Goal: Task Accomplishment & Management: Use online tool/utility

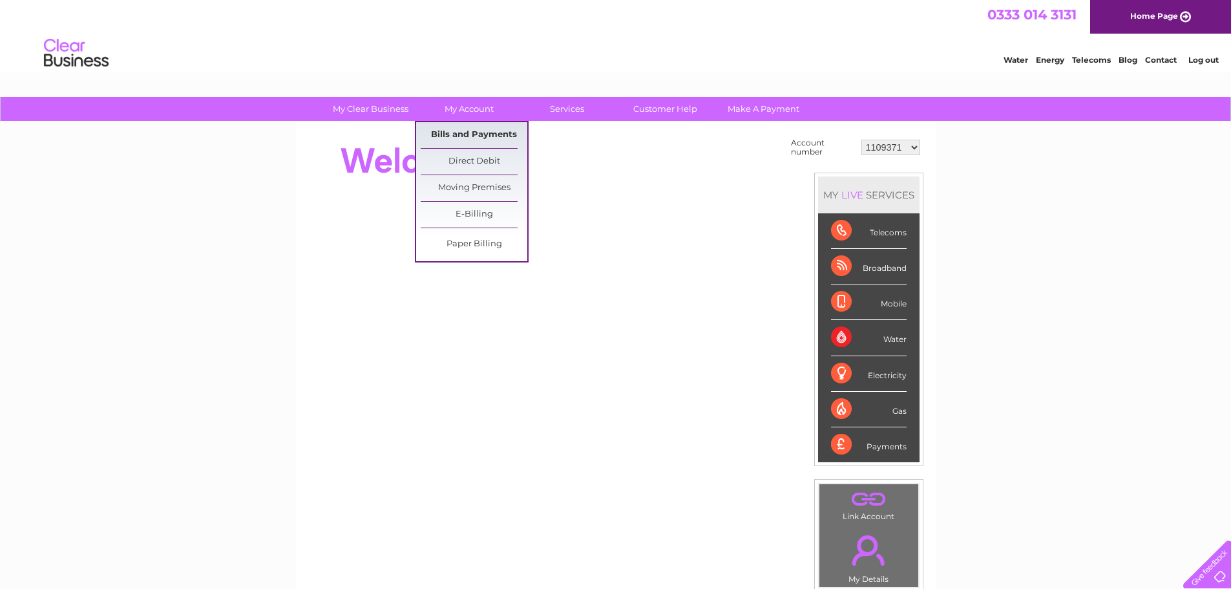
click at [498, 132] on link "Bills and Payments" at bounding box center [474, 135] width 107 height 26
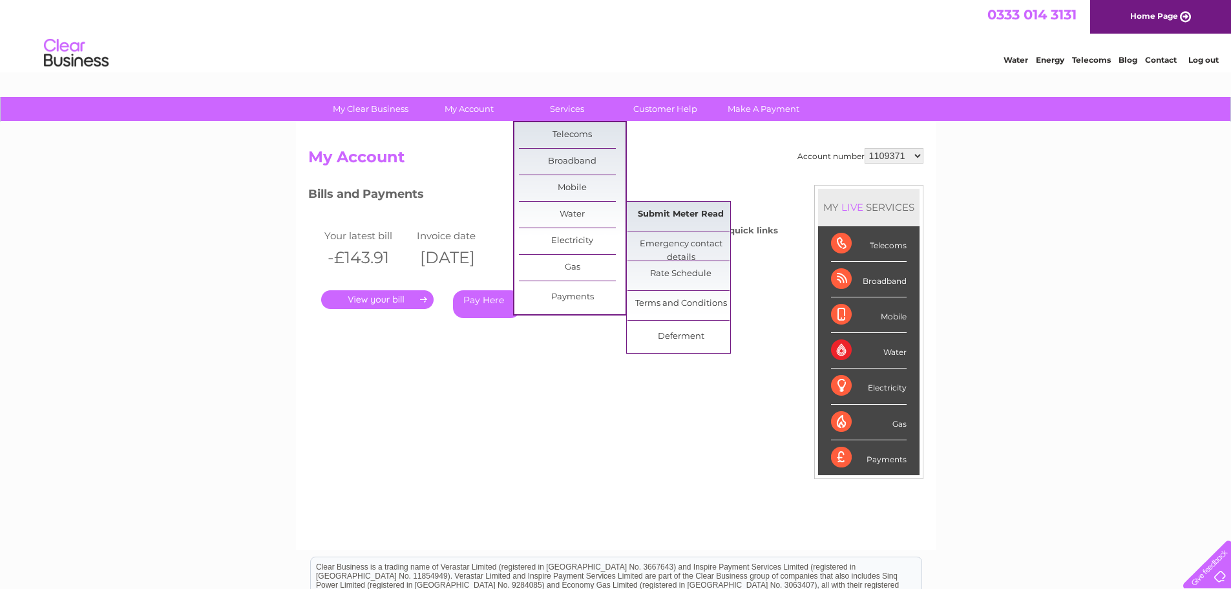
click at [658, 218] on link "Submit Meter Read" at bounding box center [680, 215] width 107 height 26
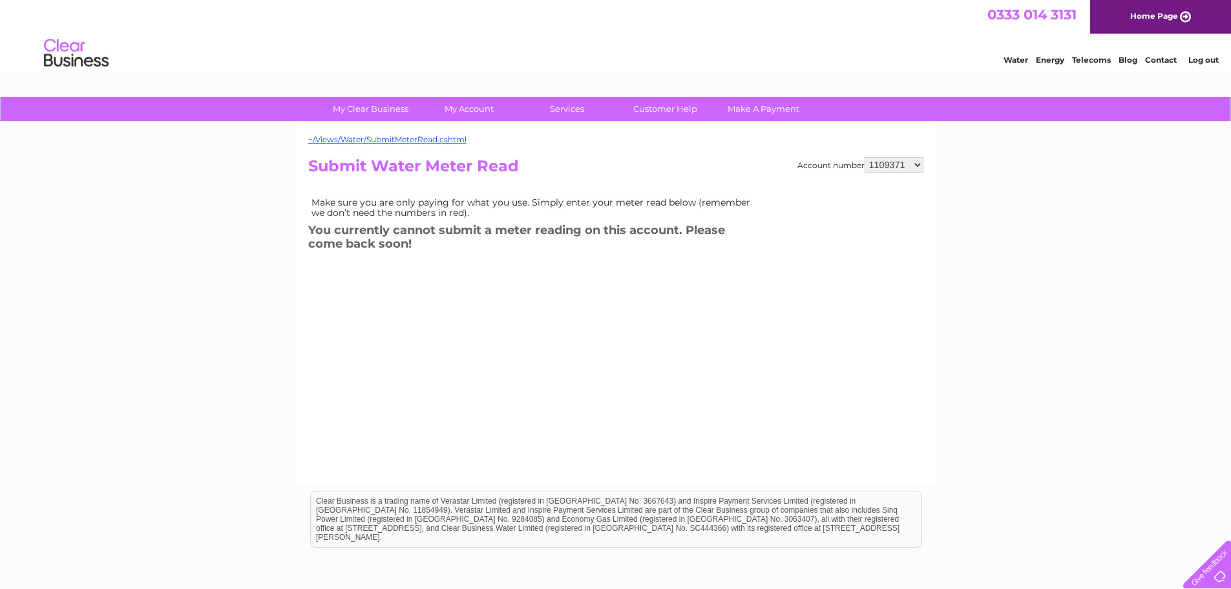
click at [907, 168] on select "1109371 1130725 1134607 1135032 1139061 1139062 30270960 30277651 30288092 3029…" at bounding box center [893, 165] width 59 height 16
select select "1130725"
click at [864, 157] on select "1109371 1130725 1134607 1135032 1139061 1139062 30270960 30277651 30288092 3029…" at bounding box center [893, 165] width 59 height 16
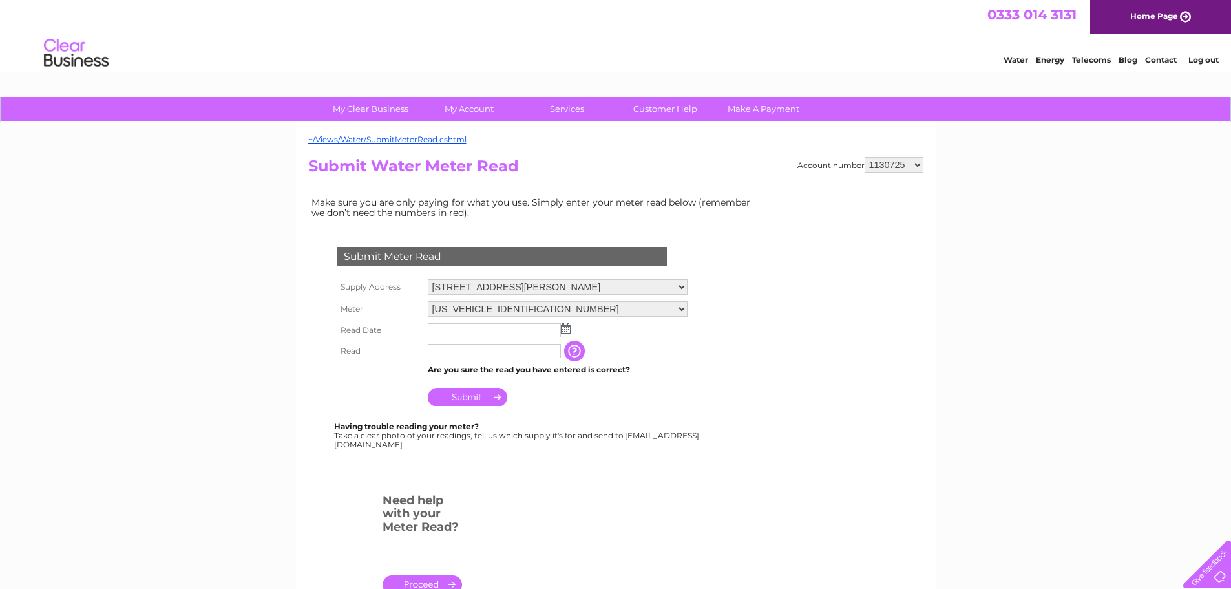
drag, startPoint x: 0, startPoint y: 0, endPoint x: 917, endPoint y: 165, distance: 931.5
click at [917, 165] on select "1109371 1130725 1134607 1135032 1139061 1139062 30270960 30277651 30288092 3029…" at bounding box center [893, 165] width 59 height 16
select select "1134607"
click at [864, 157] on select "1109371 1130725 1134607 1135032 1139061 1139062 30270960 30277651 30288092 3029…" at bounding box center [893, 165] width 59 height 16
drag, startPoint x: 0, startPoint y: 0, endPoint x: 917, endPoint y: 168, distance: 932.0
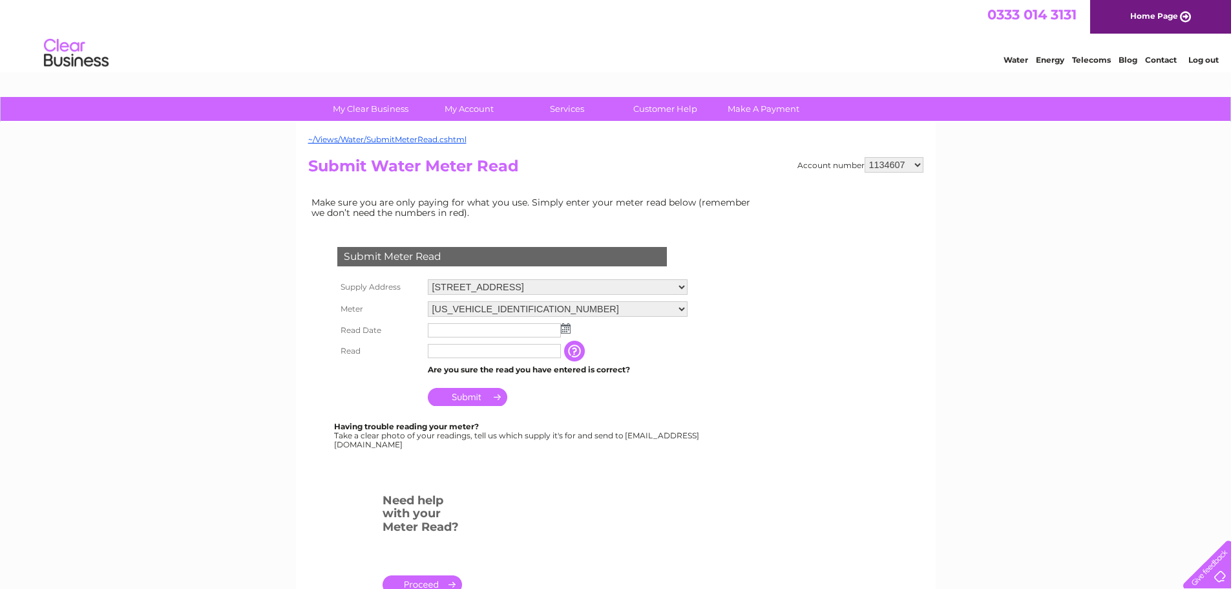
click at [917, 168] on select "1109371 1130725 1134607 1135032 1139061 1139062 30270960 30277651 30288092 3029…" at bounding box center [893, 165] width 59 height 16
select select "1135032"
click at [864, 157] on select "1109371 1130725 1134607 1135032 1139061 1139062 30270960 30277651 30288092 3029…" at bounding box center [893, 165] width 59 height 16
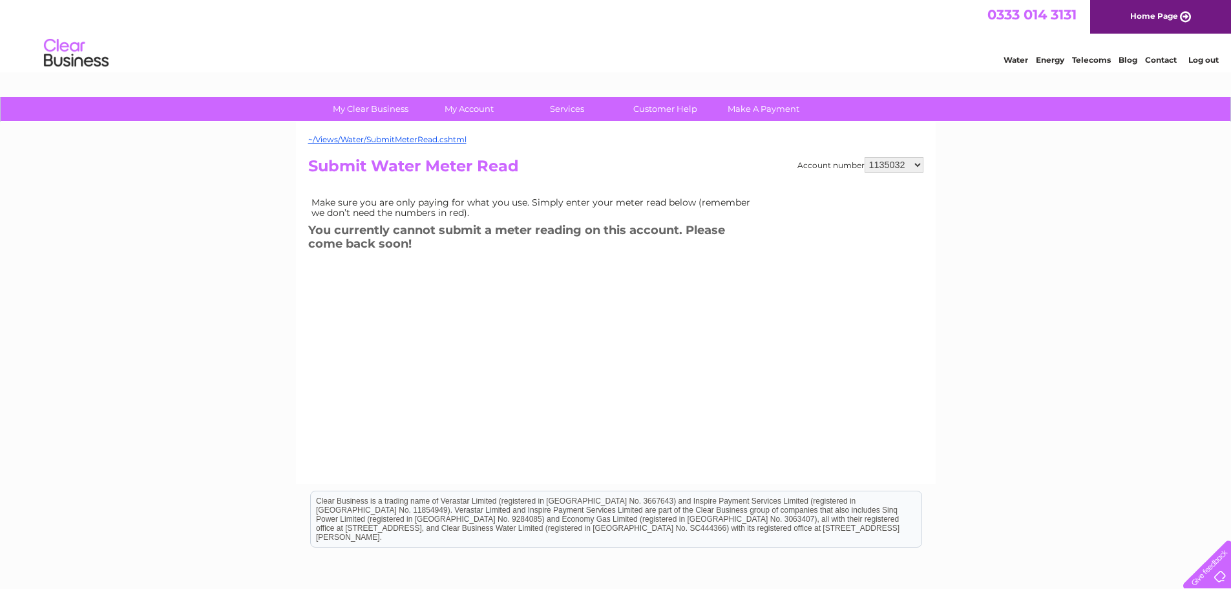
drag, startPoint x: 0, startPoint y: 0, endPoint x: 919, endPoint y: 162, distance: 932.8
click at [919, 162] on select "1109371 1130725 1134607 1135032 1139061 1139062 30270960 30277651 30288092 3029…" at bounding box center [893, 165] width 59 height 16
select select "1139061"
click at [864, 157] on select "1109371 1130725 1134607 1135032 1139061 1139062 30270960 30277651 30288092 3029…" at bounding box center [893, 165] width 59 height 16
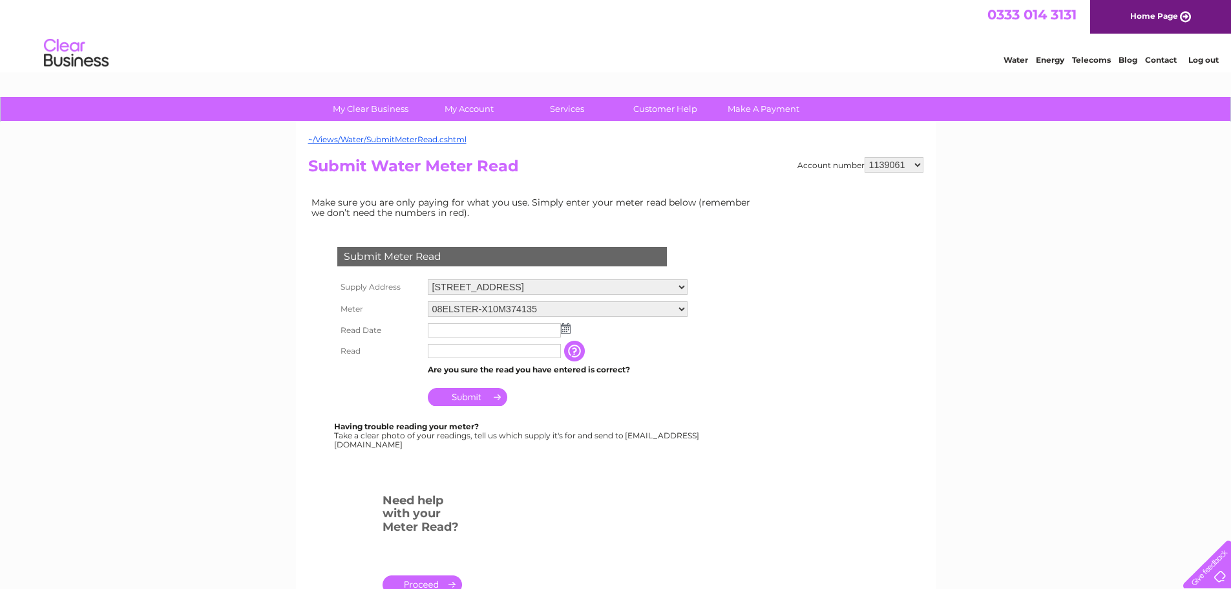
drag, startPoint x: 0, startPoint y: 0, endPoint x: 914, endPoint y: 166, distance: 929.2
click at [914, 166] on select "1109371 1130725 1134607 1135032 1139061 1139062 30270960 30277651 30288092 3029…" at bounding box center [893, 165] width 59 height 16
select select "1139062"
click at [864, 157] on select "1109371 1130725 1134607 1135032 1139061 1139062 30270960 30277651 30288092 3029…" at bounding box center [893, 165] width 59 height 16
drag, startPoint x: 0, startPoint y: 0, endPoint x: 919, endPoint y: 167, distance: 933.8
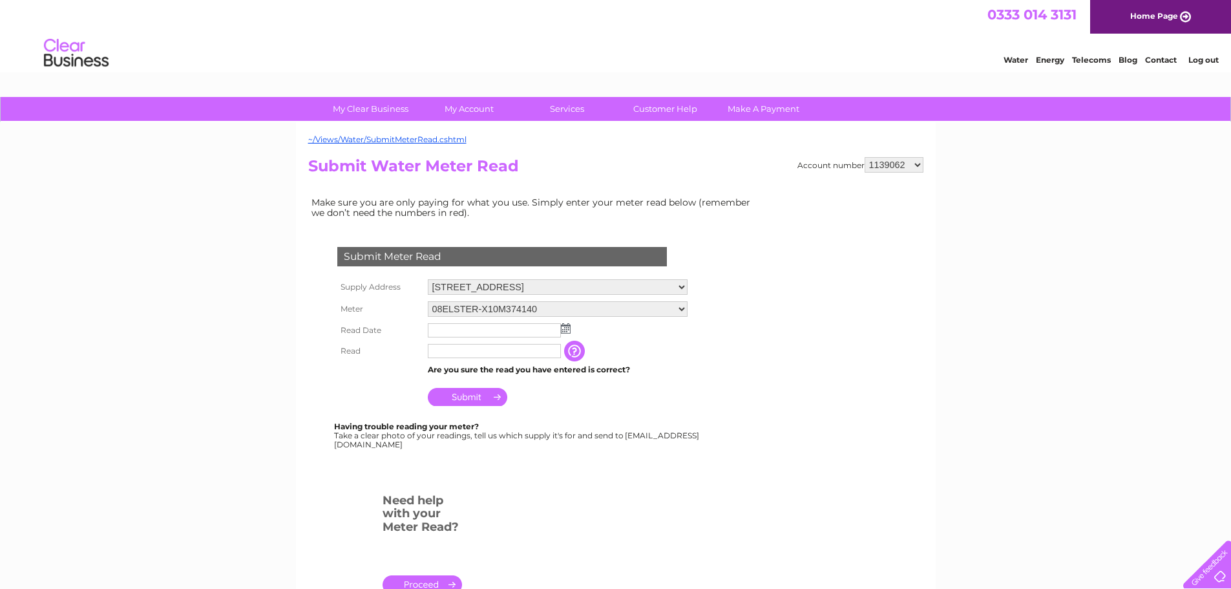
click at [919, 167] on select "1109371 1130725 1134607 1135032 1139061 1139062 30270960 30277651 30288092 3029…" at bounding box center [893, 165] width 59 height 16
select select "30270960"
click at [864, 157] on select "1109371 1130725 1134607 1135032 1139061 1139062 30270960 30277651 30288092 3029…" at bounding box center [893, 165] width 59 height 16
click at [520, 326] on input "text" at bounding box center [495, 331] width 134 height 16
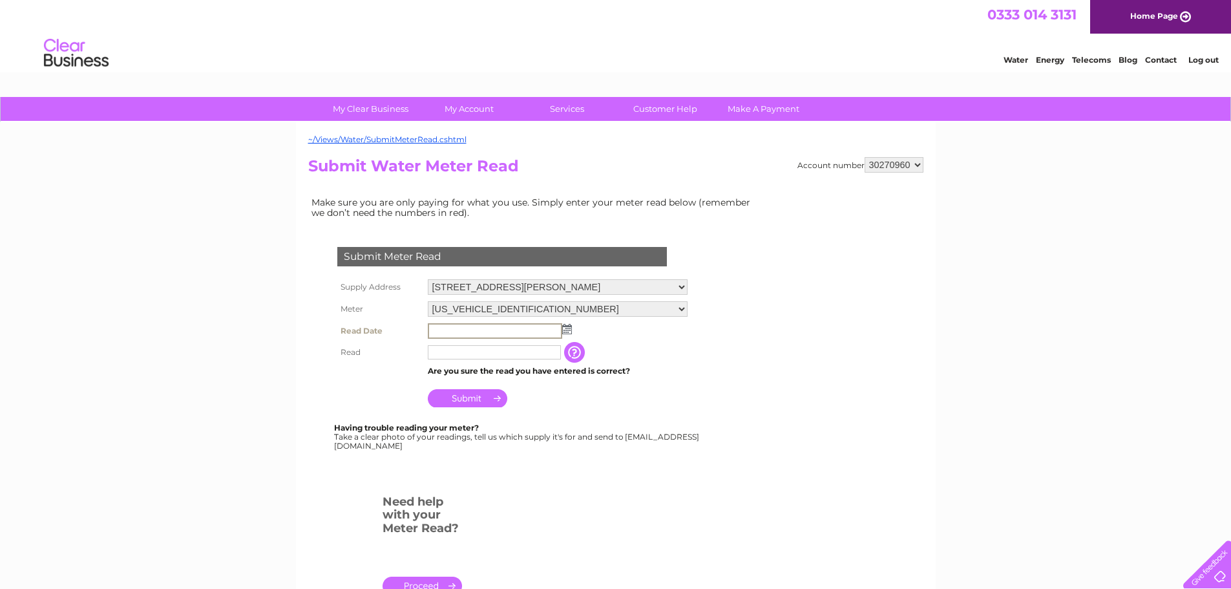
click at [570, 329] on img at bounding box center [567, 329] width 10 height 10
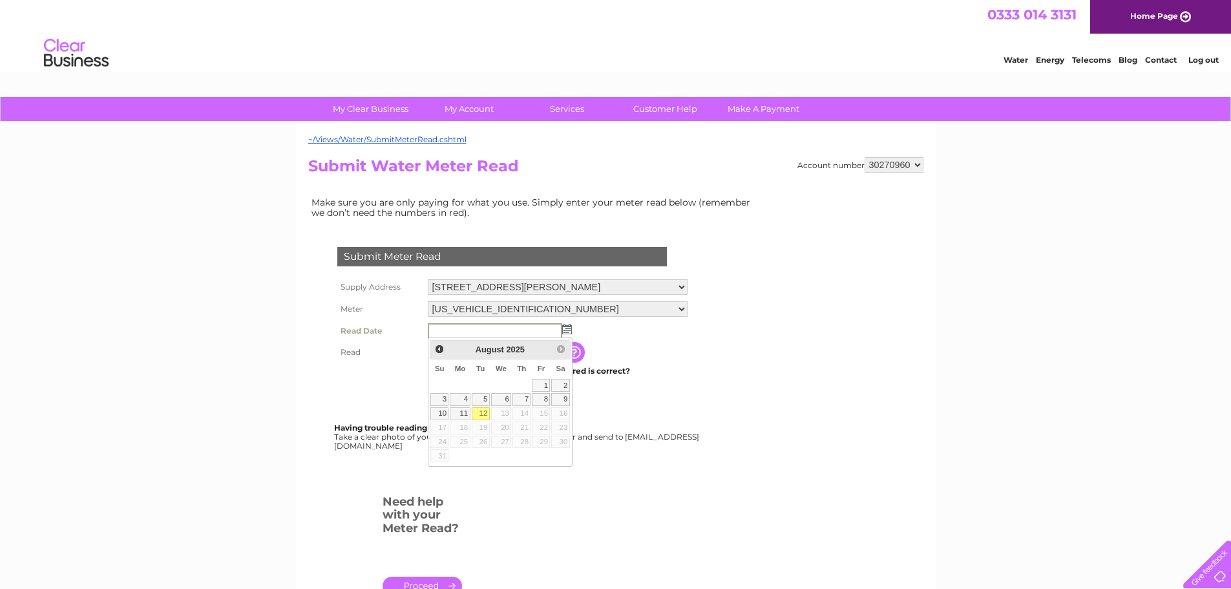
drag, startPoint x: 485, startPoint y: 414, endPoint x: 480, endPoint y: 393, distance: 21.2
click at [485, 415] on link "12" at bounding box center [481, 413] width 18 height 13
type input "2025/08/12"
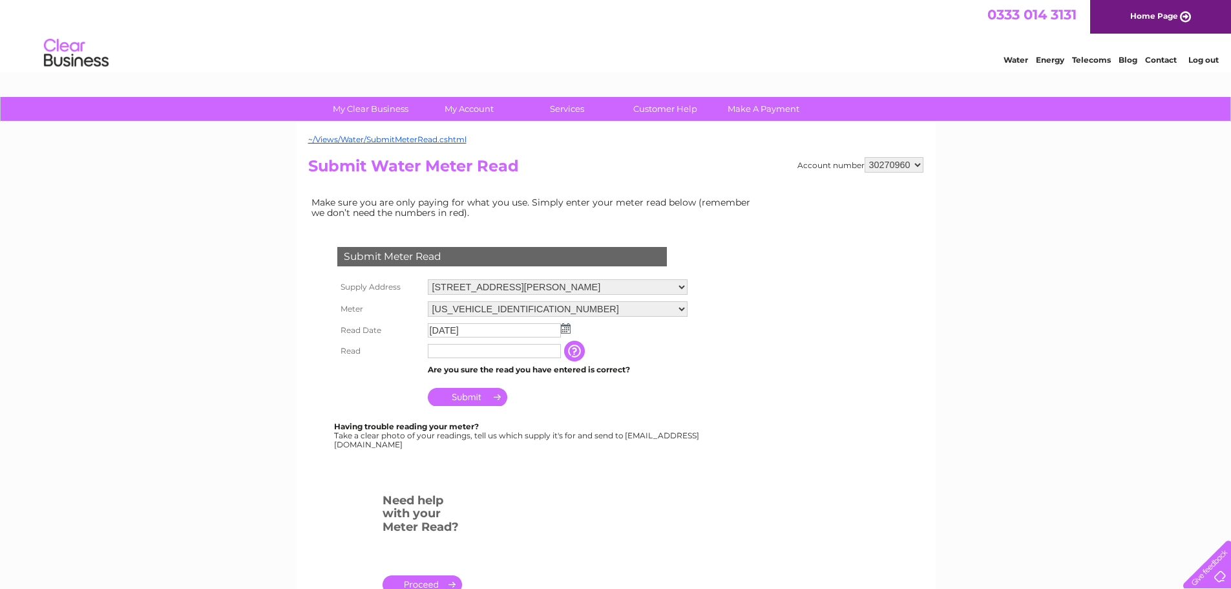
click at [468, 353] on input "text" at bounding box center [494, 351] width 133 height 14
type input "00018"
click at [496, 401] on input "Submit" at bounding box center [467, 397] width 79 height 18
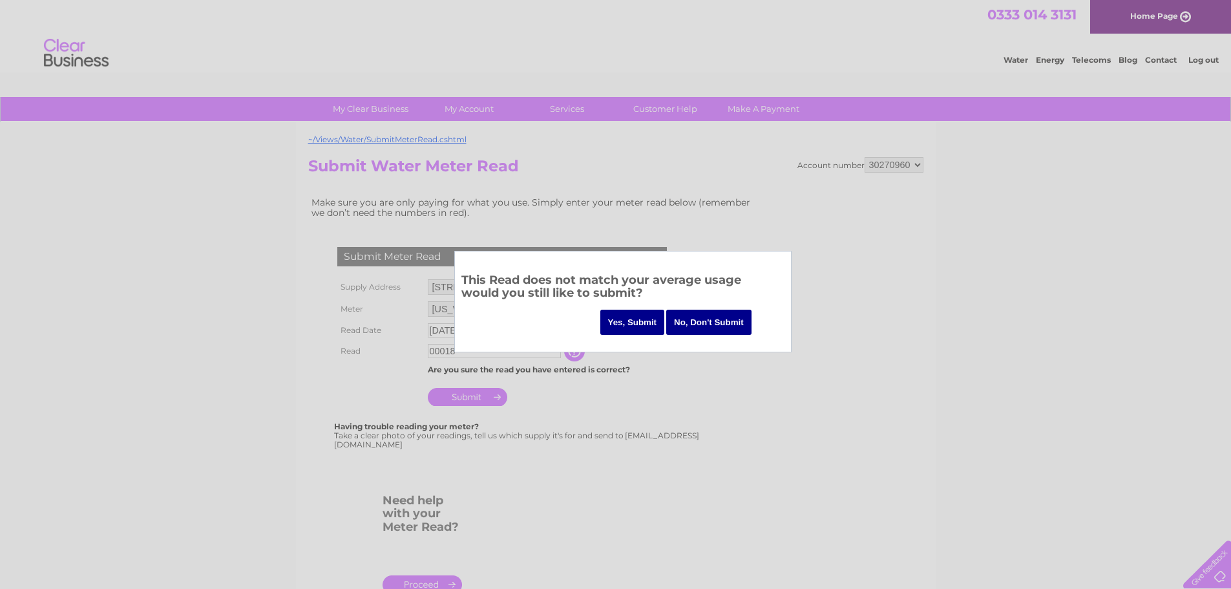
click at [716, 319] on input "No, Don't Submit" at bounding box center [708, 321] width 85 height 25
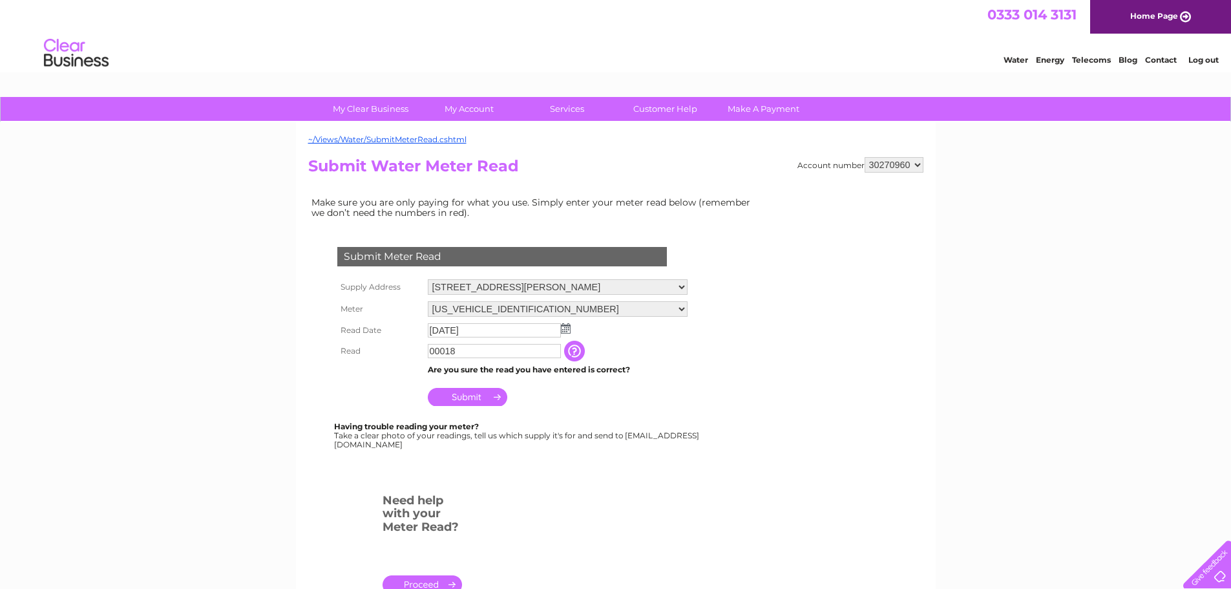
click at [583, 351] on input "button" at bounding box center [575, 350] width 23 height 21
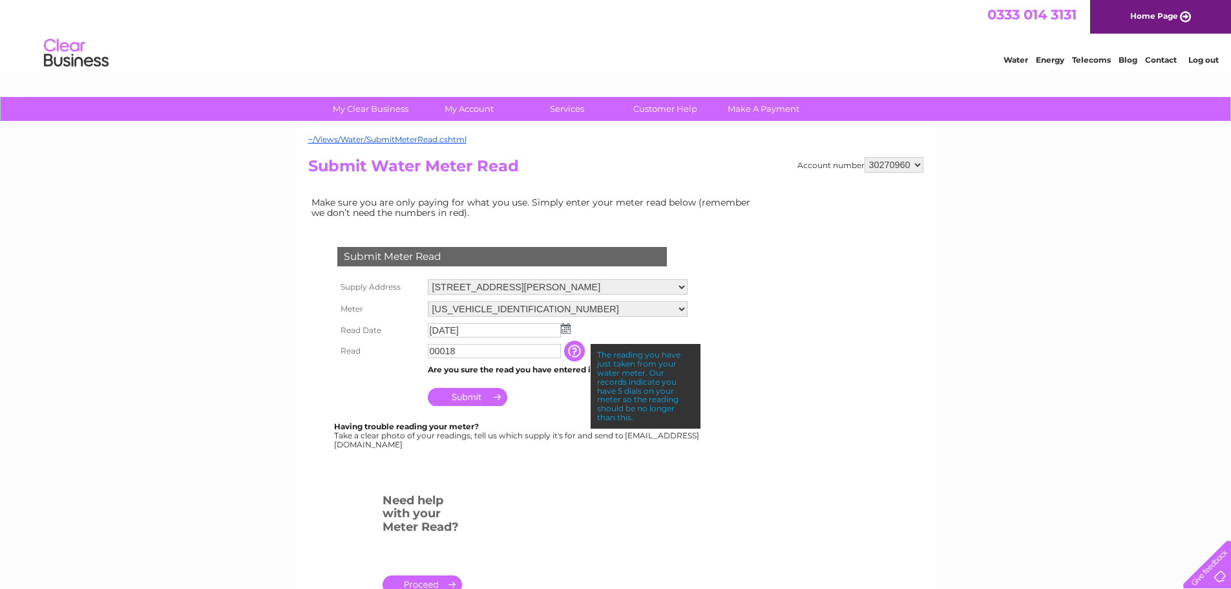
click at [496, 393] on input "Submit" at bounding box center [467, 397] width 79 height 18
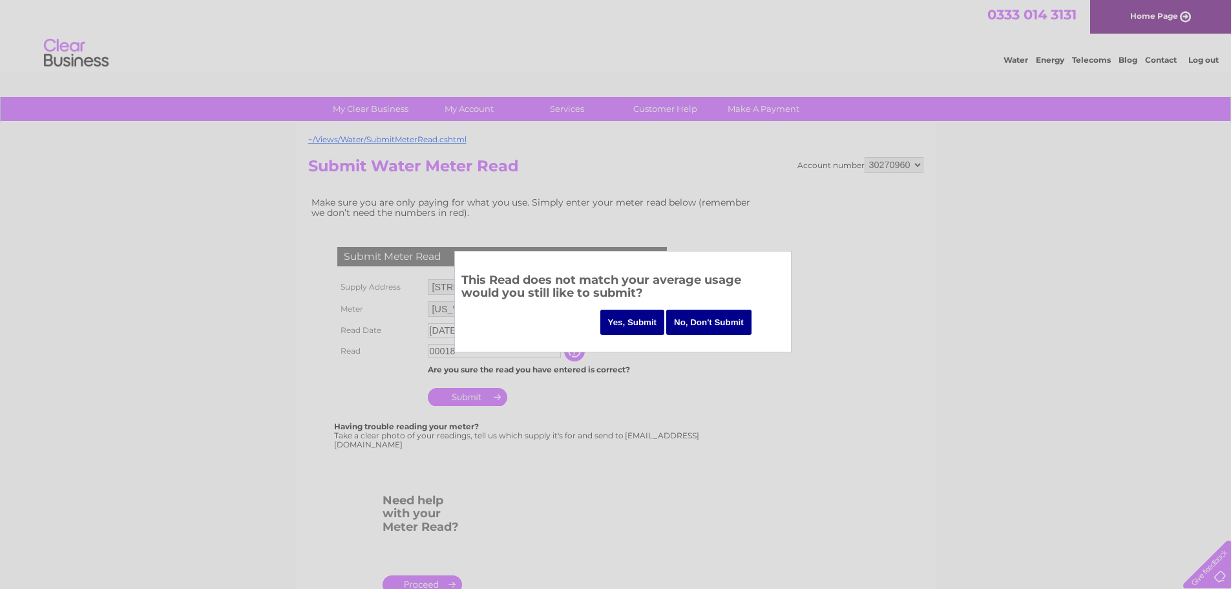
click at [636, 323] on input "Yes, Submit" at bounding box center [632, 321] width 65 height 25
